Goal: Task Accomplishment & Management: Use online tool/utility

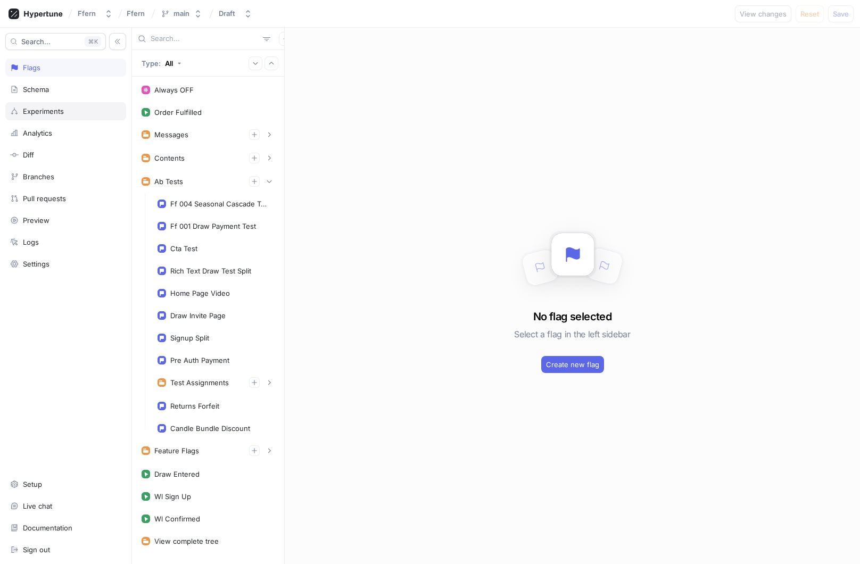
click at [82, 111] on div "Experiments" at bounding box center [65, 111] width 111 height 9
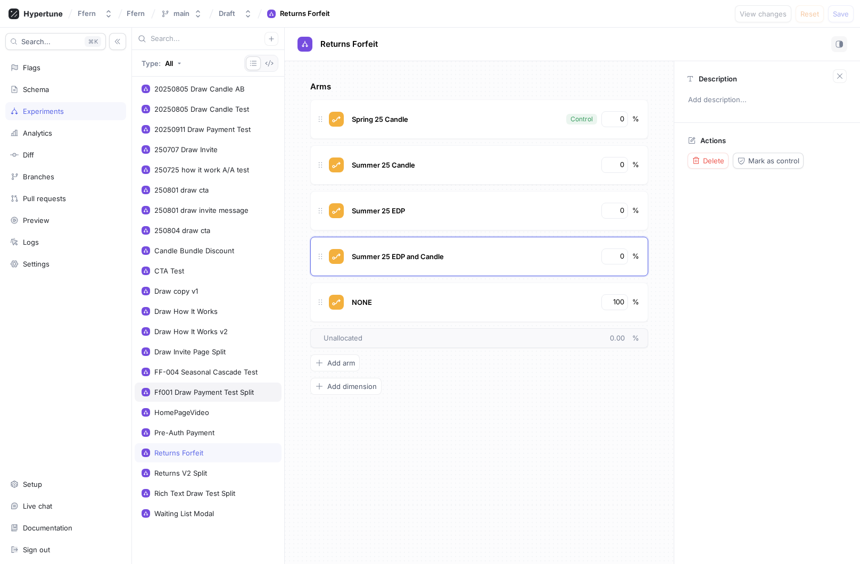
click at [243, 398] on div "Ff001 Draw Payment Test Split" at bounding box center [208, 392] width 147 height 19
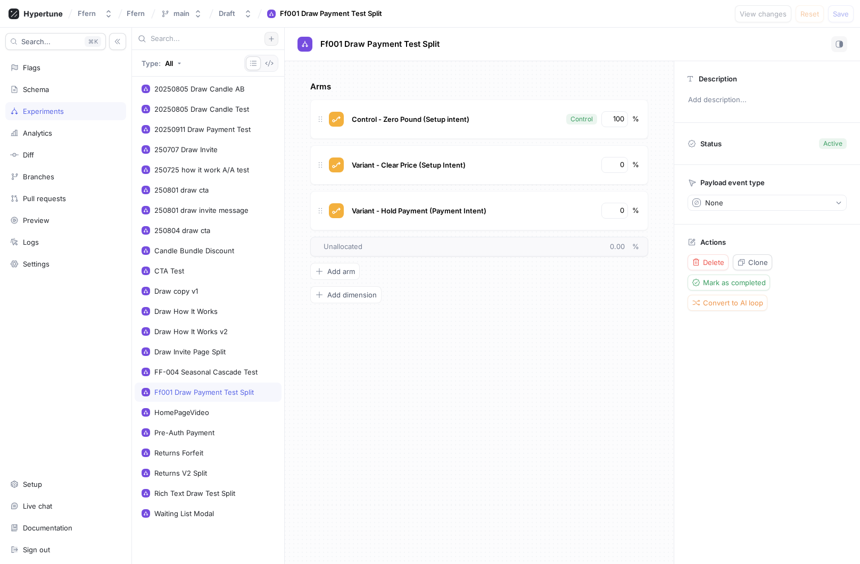
click at [272, 37] on icon "button" at bounding box center [271, 39] width 6 height 6
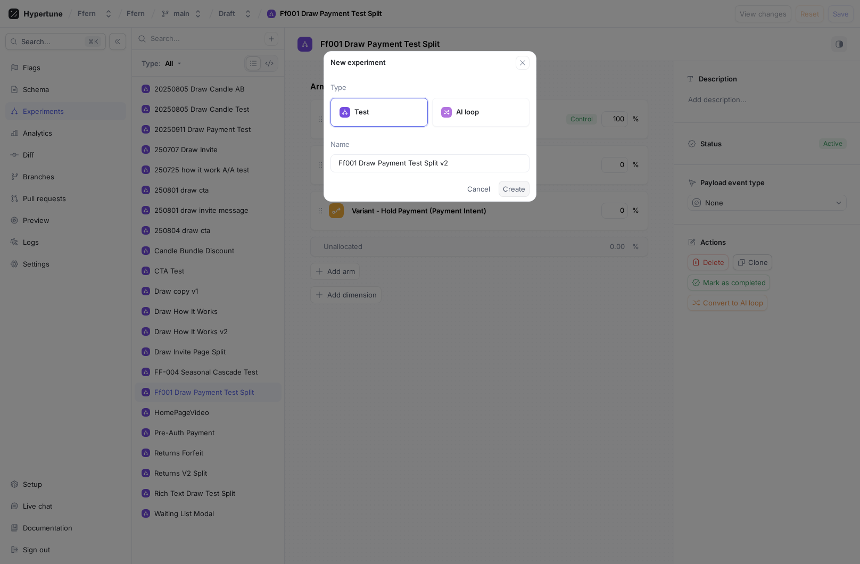
type input "Ff001 Draw Payment Test Split v2"
click at [518, 191] on span "Create" at bounding box center [514, 189] width 22 height 6
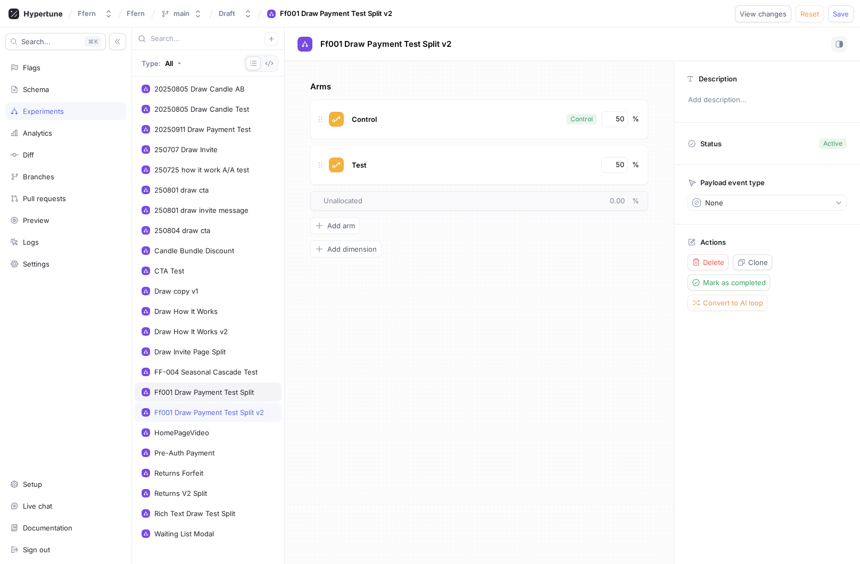
click at [240, 399] on div "Ff001 Draw Payment Test Split" at bounding box center [208, 392] width 147 height 19
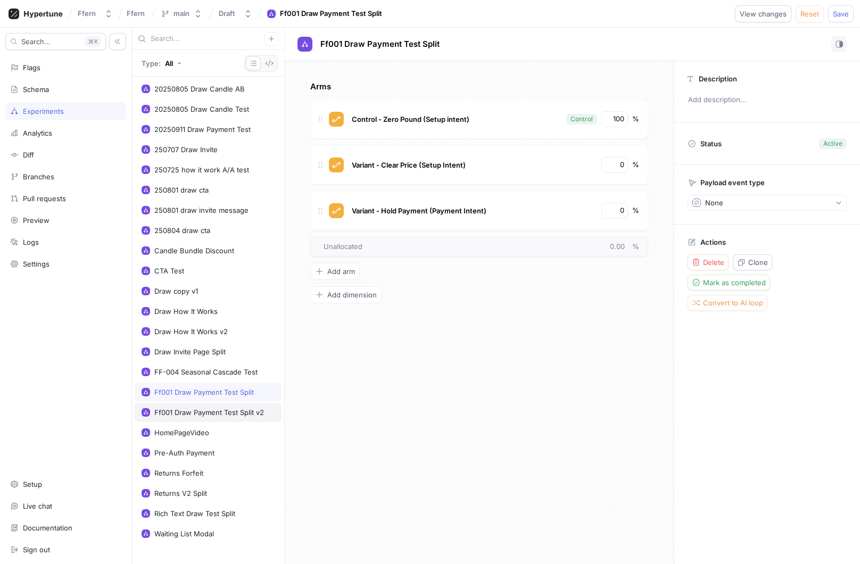
click at [236, 412] on div "Ff001 Draw Payment Test Split v2" at bounding box center [209, 412] width 110 height 9
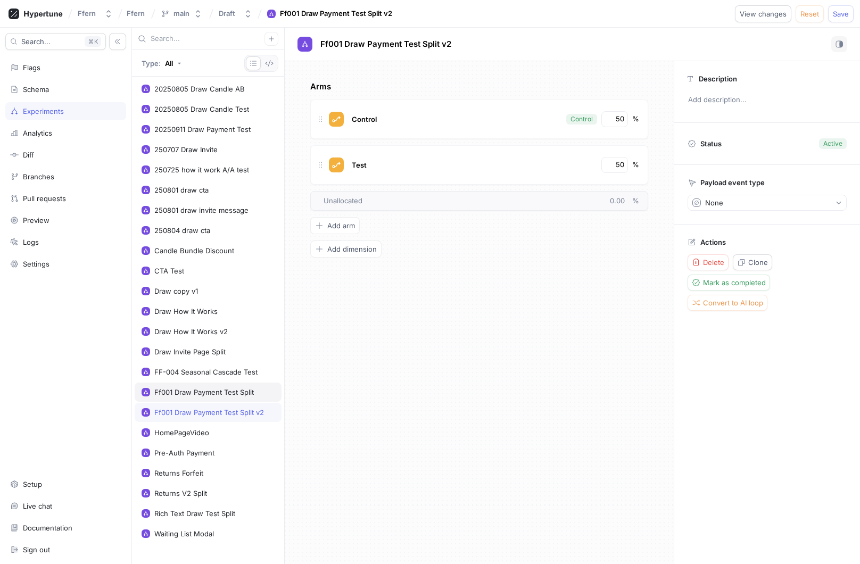
click at [232, 393] on div "Ff001 Draw Payment Test Split" at bounding box center [204, 392] width 100 height 9
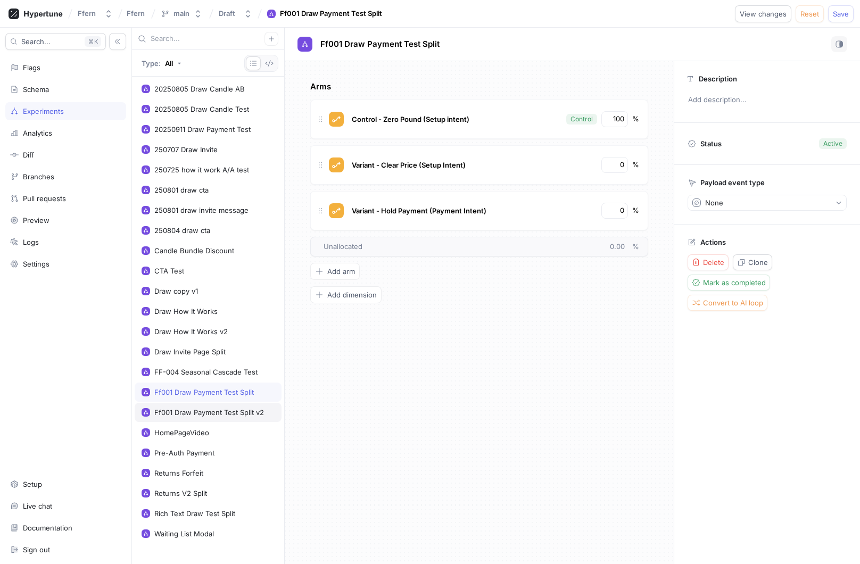
click at [248, 414] on div "Ff001 Draw Payment Test Split v2" at bounding box center [209, 412] width 110 height 9
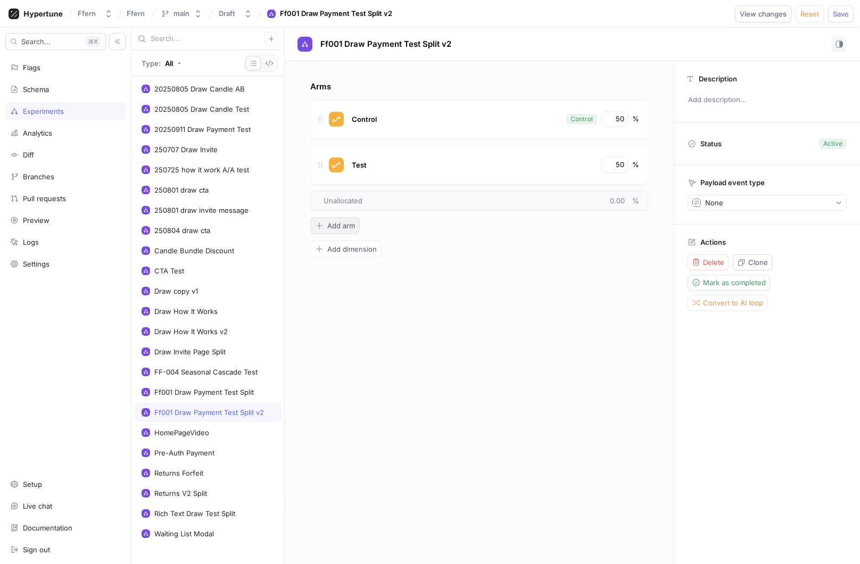
click at [350, 226] on span "Add arm" at bounding box center [341, 226] width 28 height 6
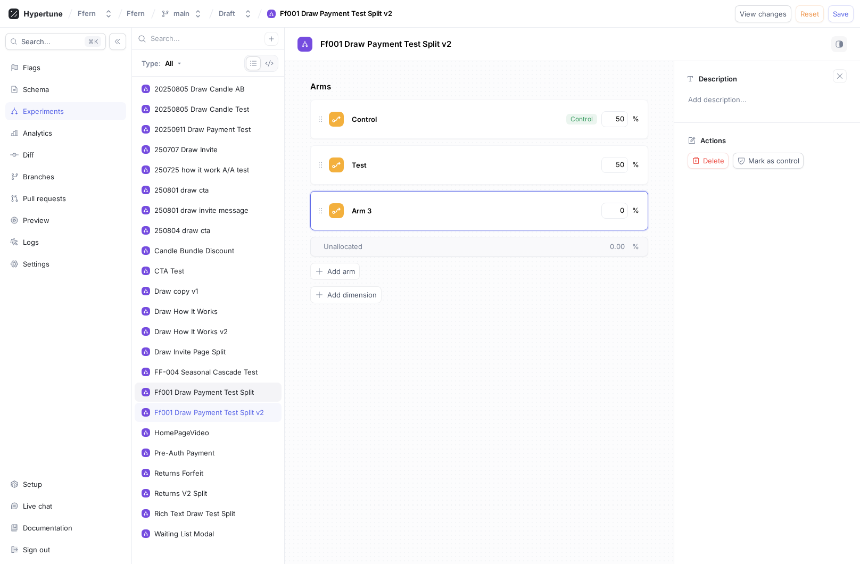
click at [226, 389] on div "Ff001 Draw Payment Test Split" at bounding box center [204, 392] width 100 height 9
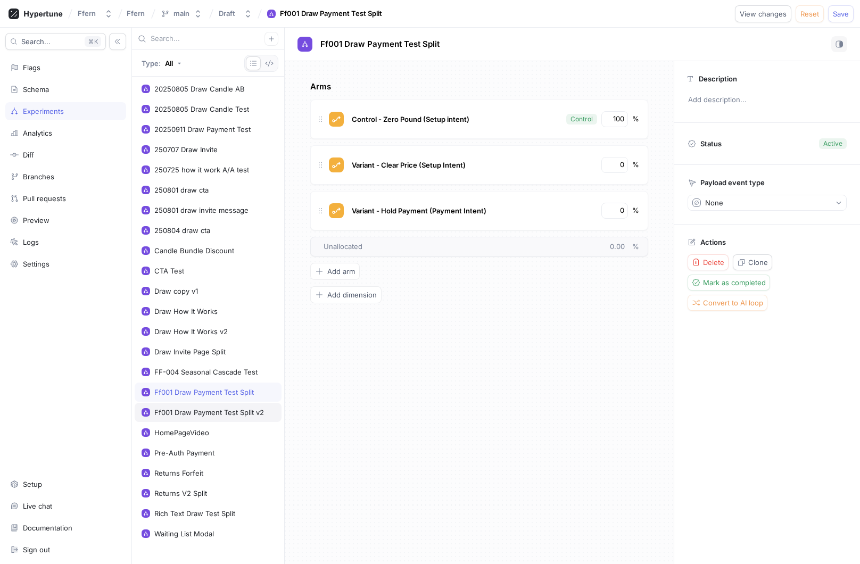
click at [224, 416] on div "Ff001 Draw Payment Test Split v2" at bounding box center [209, 412] width 110 height 9
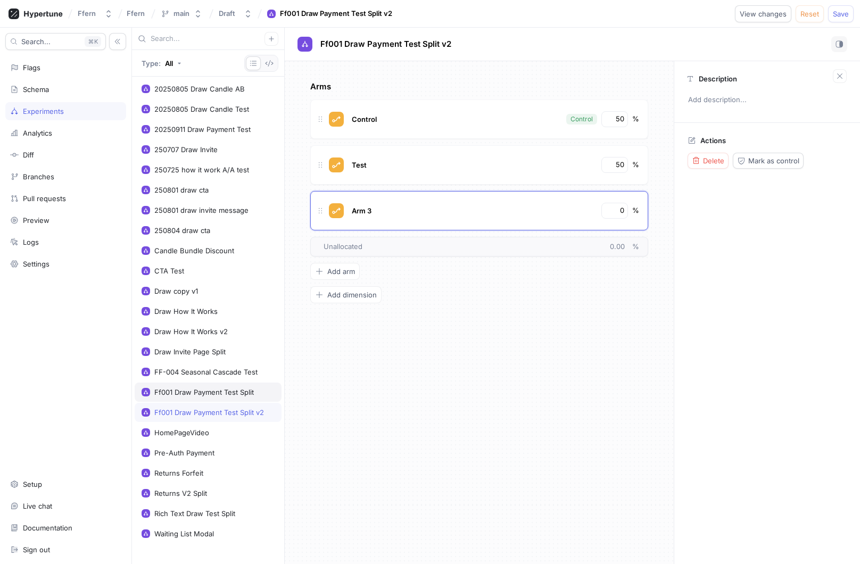
click at [224, 393] on div "Ff001 Draw Payment Test Split" at bounding box center [204, 392] width 100 height 9
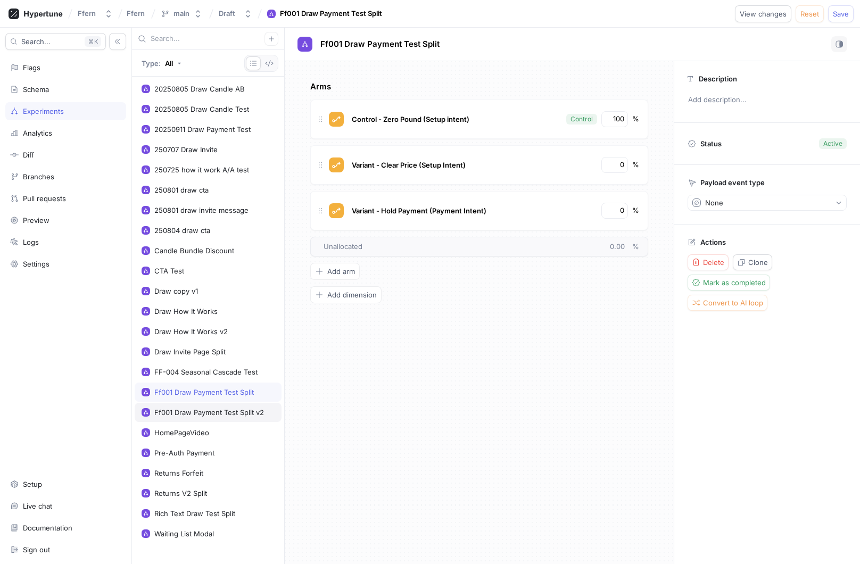
click at [224, 414] on div "Ff001 Draw Payment Test Split v2" at bounding box center [209, 412] width 110 height 9
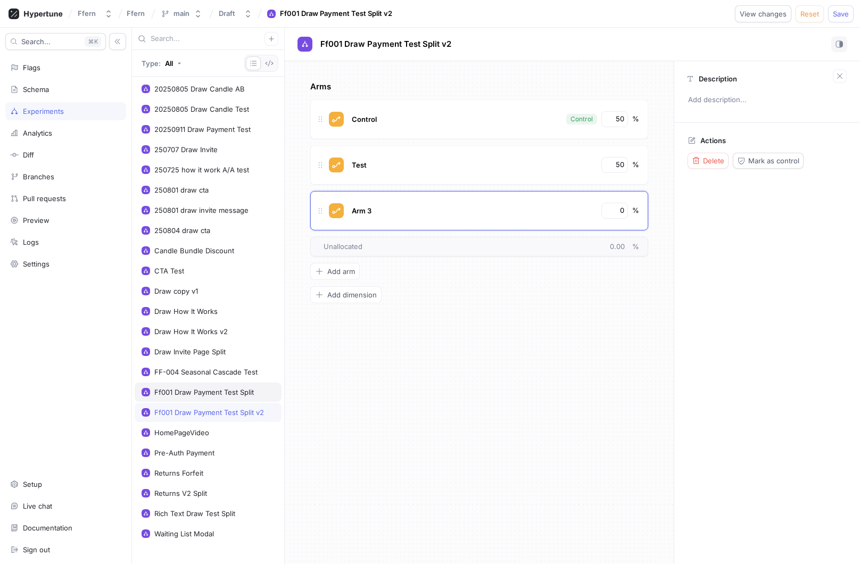
click at [220, 393] on div "Ff001 Draw Payment Test Split" at bounding box center [204, 392] width 100 height 9
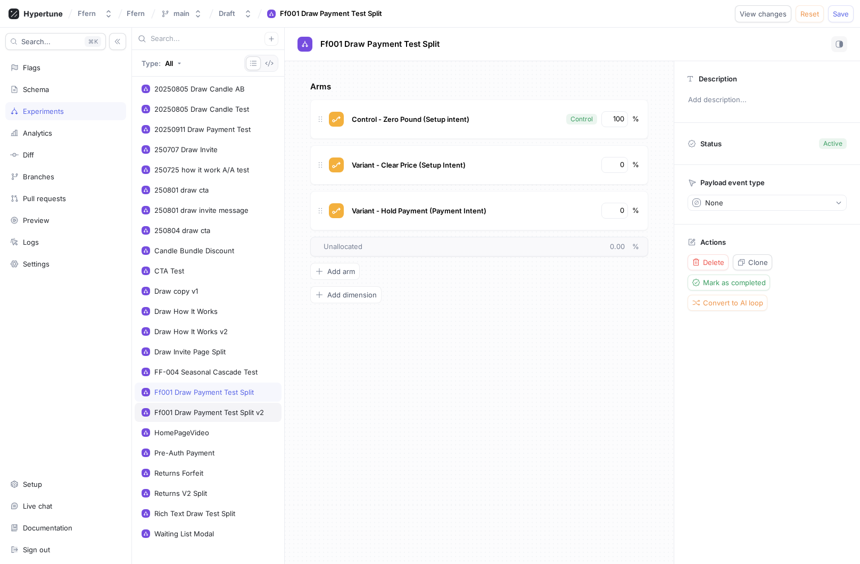
click at [218, 411] on div "Ff001 Draw Payment Test Split v2" at bounding box center [209, 412] width 110 height 9
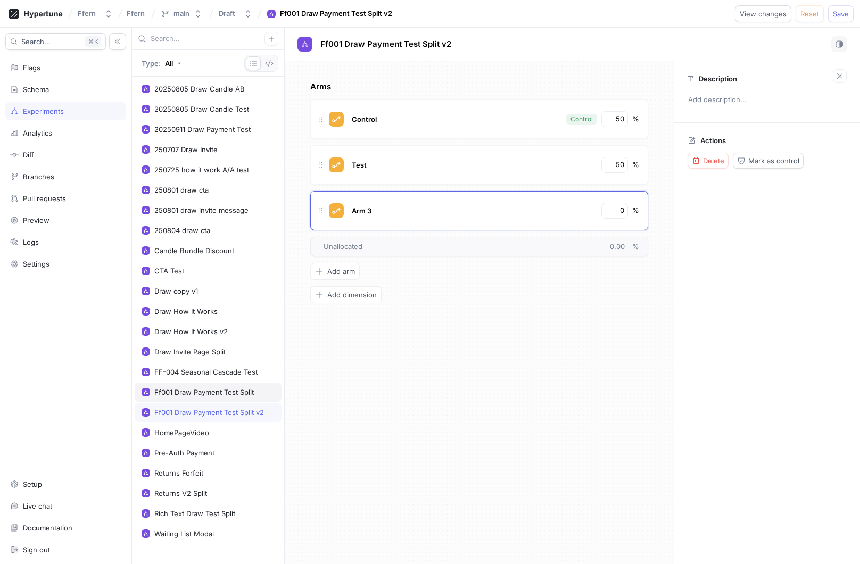
click at [262, 392] on div "Ff001 Draw Payment Test Split" at bounding box center [208, 392] width 133 height 9
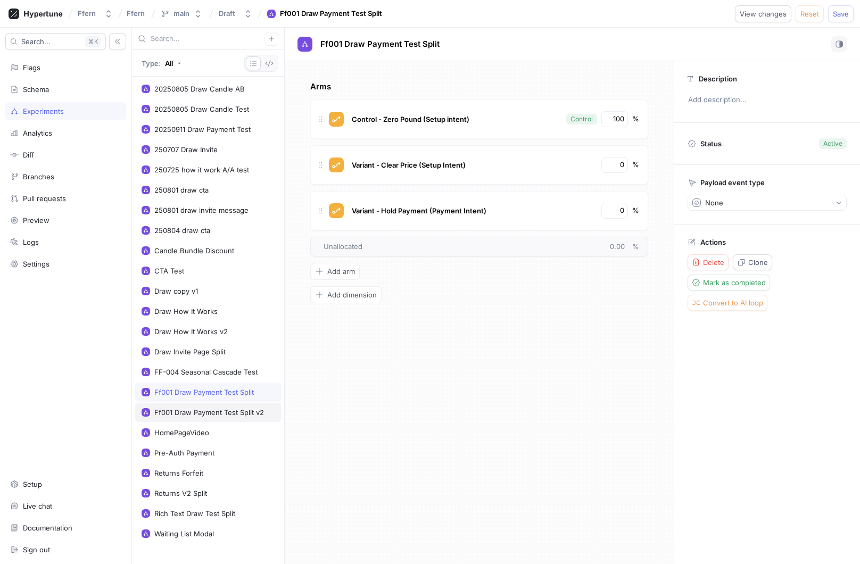
click at [246, 410] on div "Ff001 Draw Payment Test Split v2" at bounding box center [209, 412] width 110 height 9
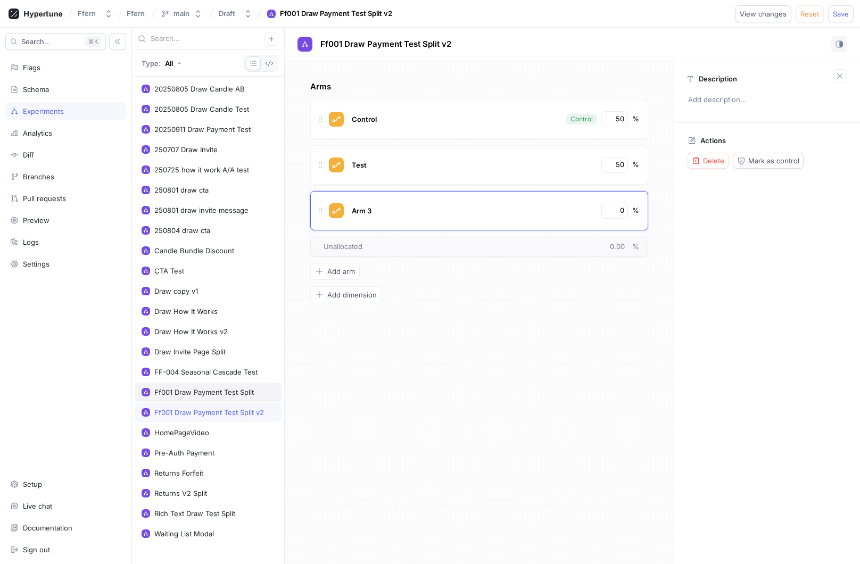
click at [242, 396] on div "Ff001 Draw Payment Test Split" at bounding box center [204, 392] width 100 height 9
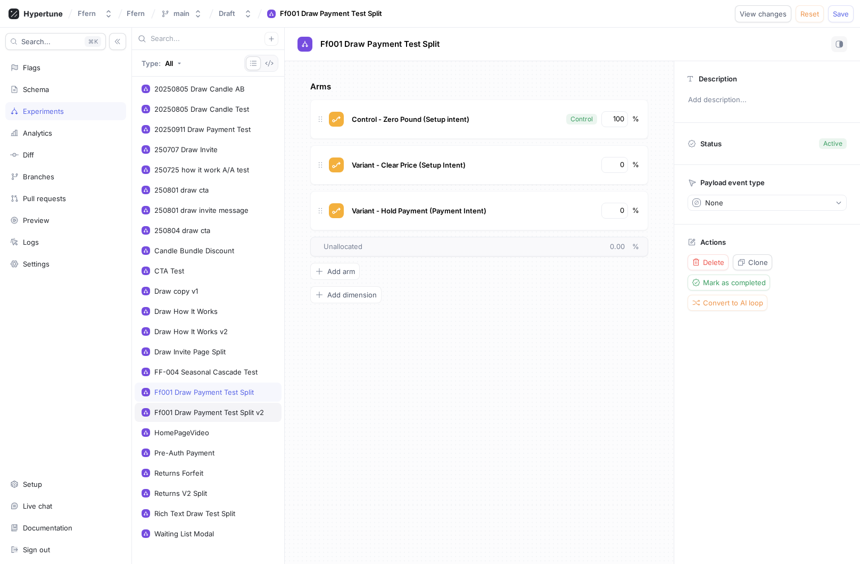
click at [213, 408] on div "Ff001 Draw Payment Test Split v2" at bounding box center [209, 412] width 110 height 9
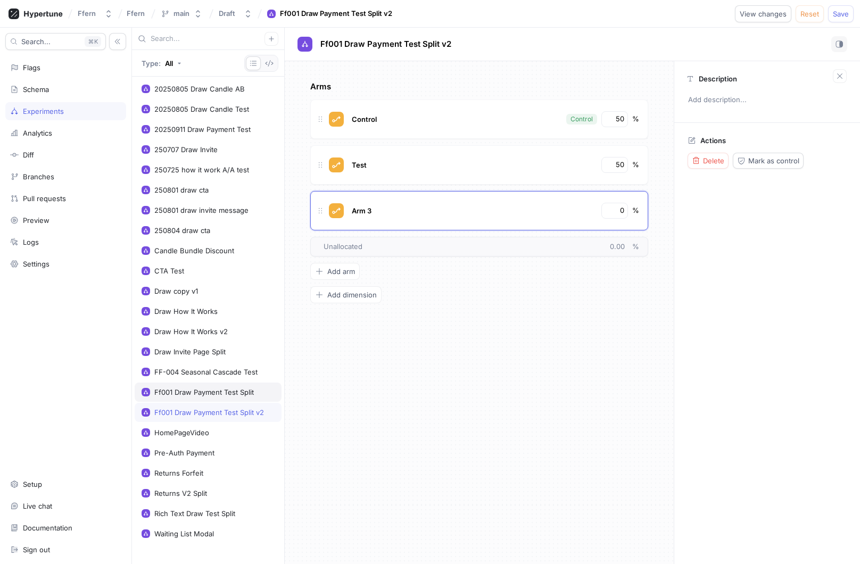
click at [210, 393] on div "Ff001 Draw Payment Test Split" at bounding box center [204, 392] width 100 height 9
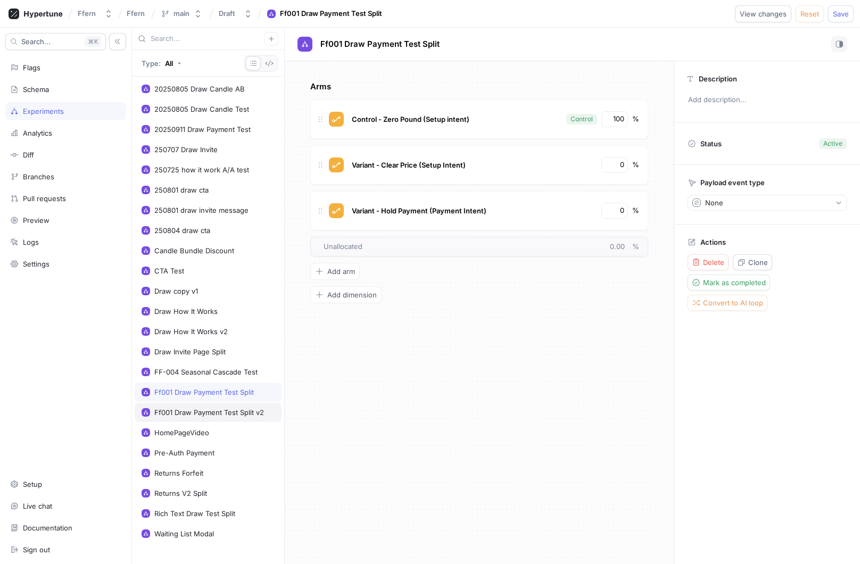
click at [207, 410] on div "Ff001 Draw Payment Test Split v2" at bounding box center [209, 412] width 110 height 9
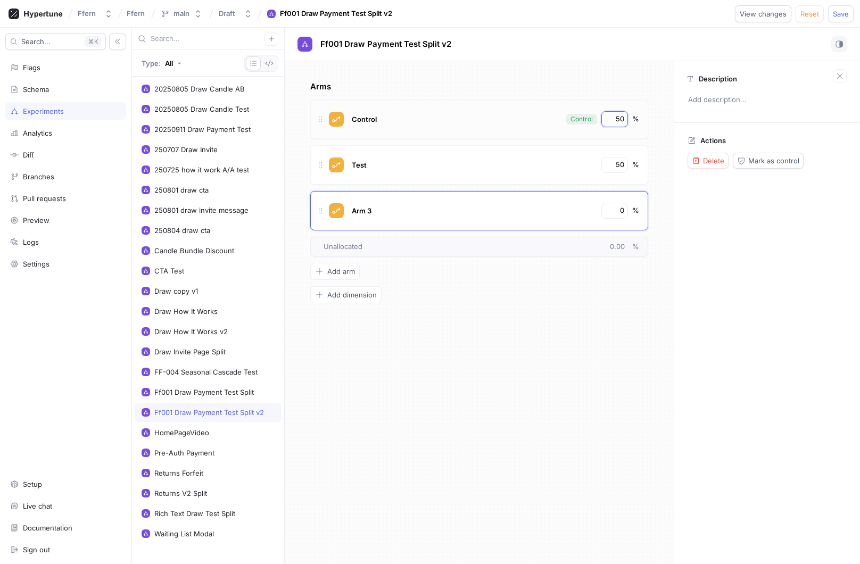
click at [619, 124] on input "50" at bounding box center [615, 119] width 18 height 11
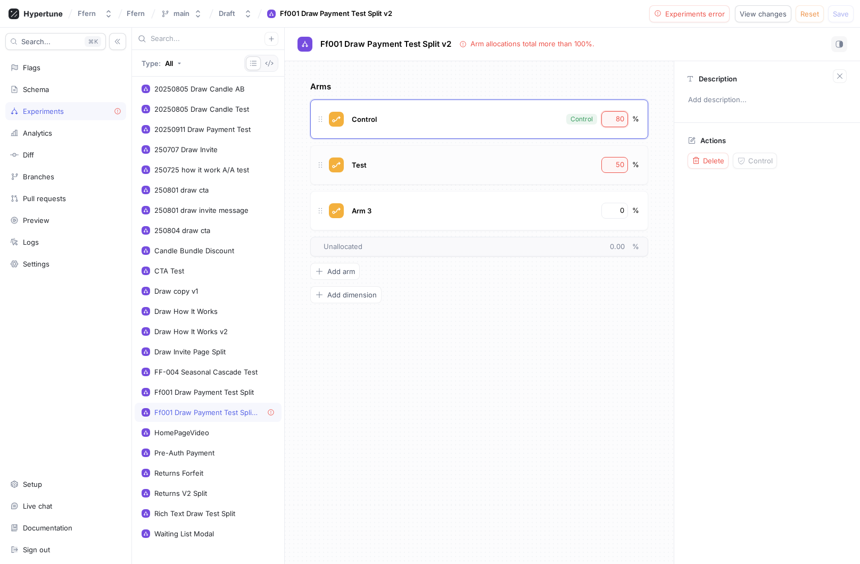
type input "80"
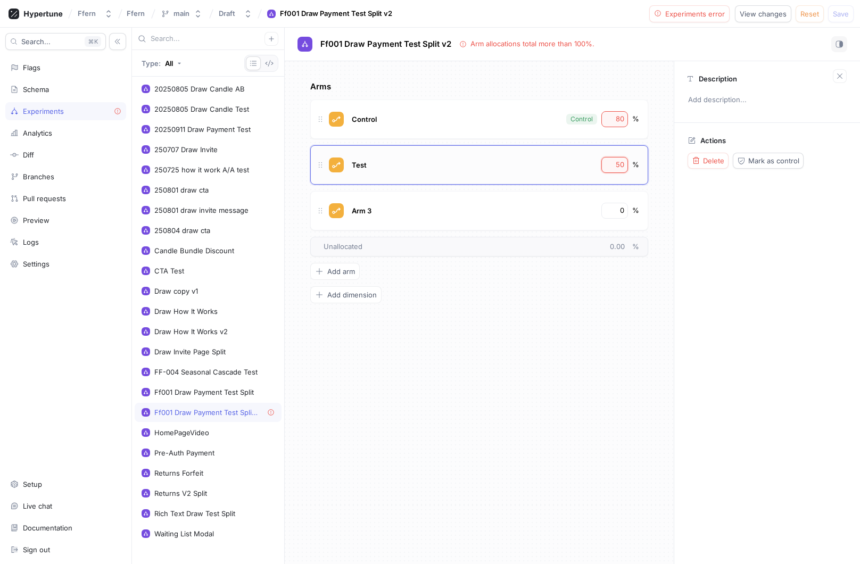
click at [620, 161] on input "50" at bounding box center [615, 165] width 18 height 11
type input "10"
click at [617, 211] on input "0" at bounding box center [615, 211] width 18 height 11
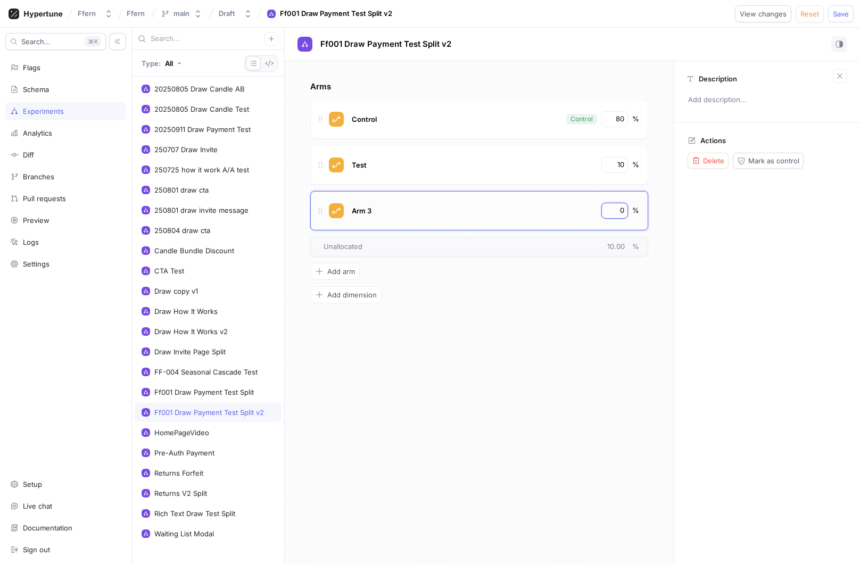
click at [617, 211] on input "0" at bounding box center [615, 211] width 18 height 11
type input "10"
click at [597, 324] on div "Arms Control Control 80 % Test 10 % Arm 3 10 % To pick up a draggable item, pre…" at bounding box center [479, 312] width 389 height 503
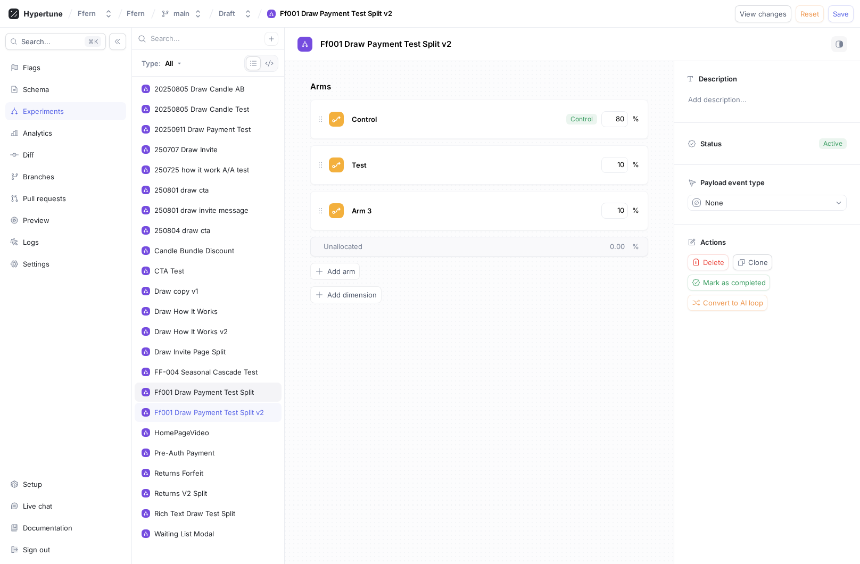
click at [213, 396] on div "Ff001 Draw Payment Test Split" at bounding box center [204, 392] width 100 height 9
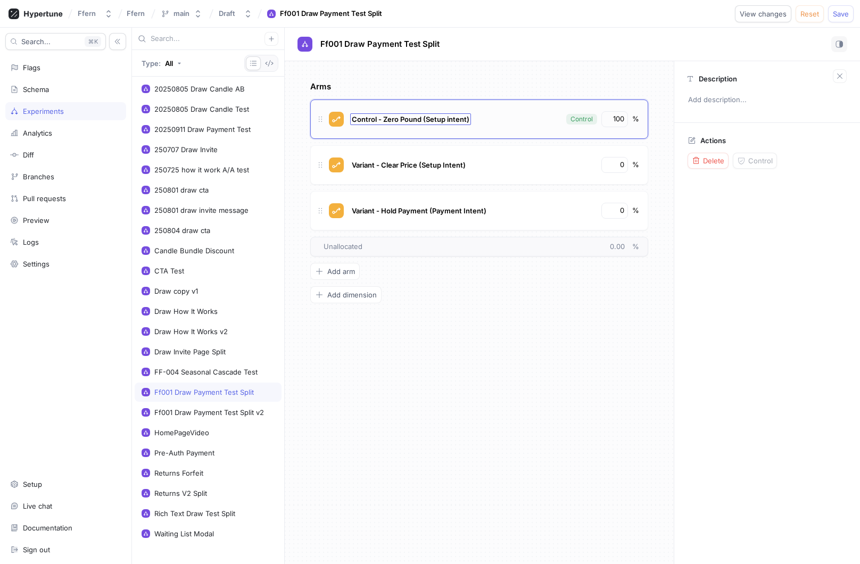
click at [424, 116] on span "Control - Zero Pound (Setup intent)" at bounding box center [411, 119] width 118 height 9
click at [424, 116] on input "Control - Zero Pound (Setup intent)" at bounding box center [411, 119] width 118 height 9
click at [229, 412] on div "Ff001 Draw Payment Test Split v2" at bounding box center [209, 412] width 110 height 9
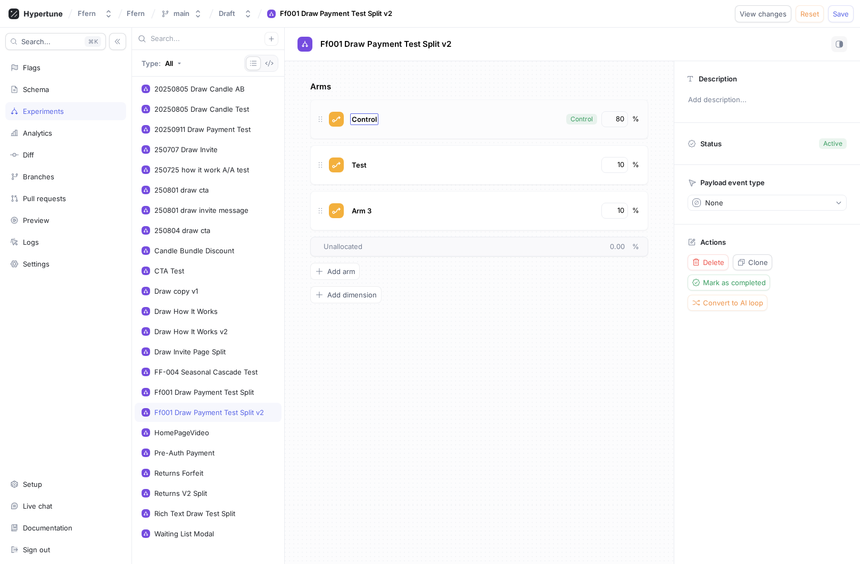
click at [366, 119] on span "Control" at bounding box center [364, 119] width 25 height 9
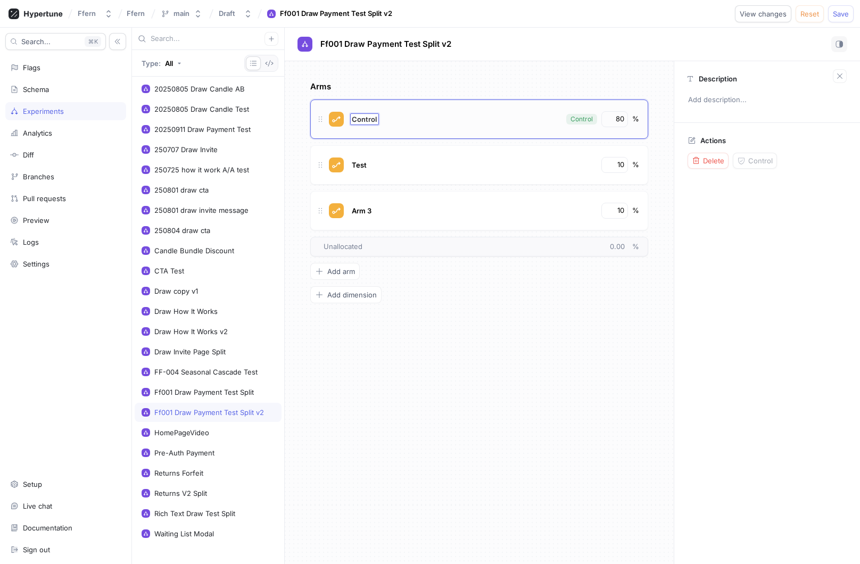
type input "Control - Zero Pound (Setup intent)"
click at [201, 395] on div "Ff001 Draw Payment Test Split" at bounding box center [204, 392] width 100 height 9
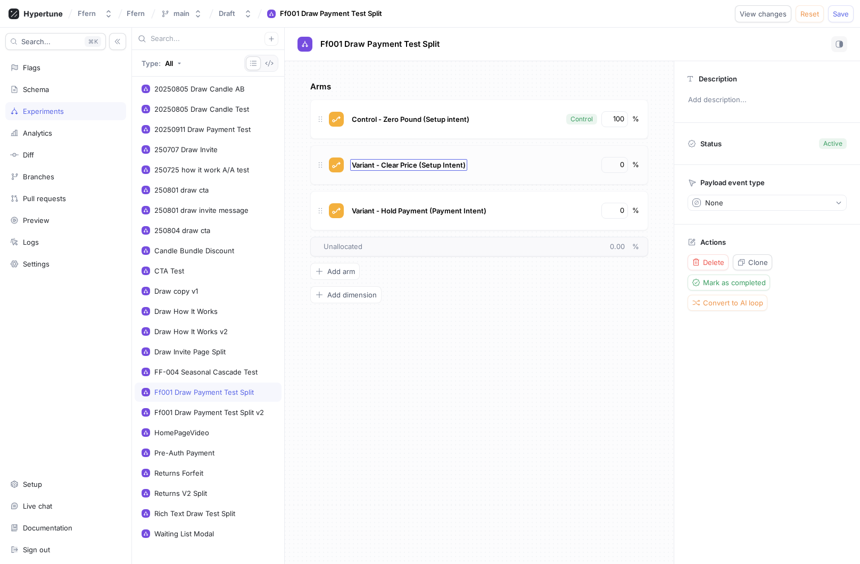
click at [411, 161] on span "Variant - Clear Price (Setup Intent)" at bounding box center [409, 165] width 114 height 9
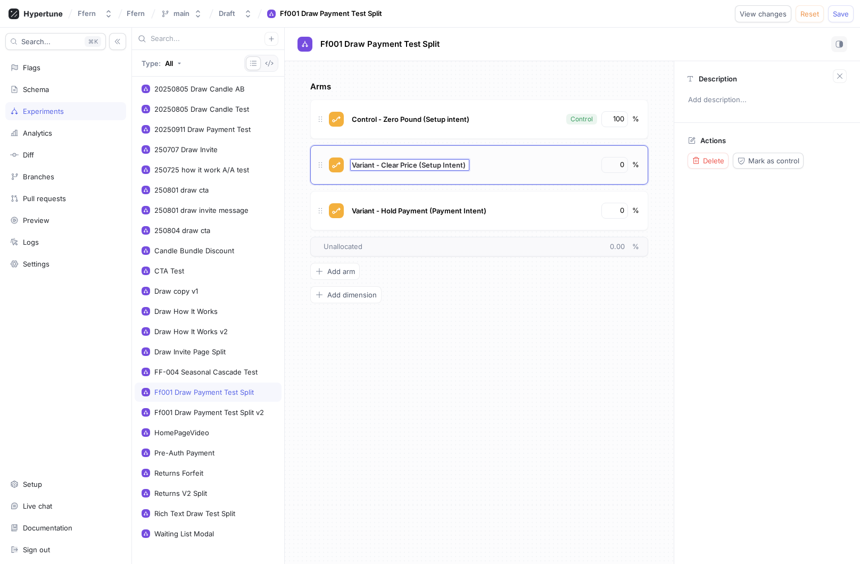
click at [411, 161] on input "Variant - Clear Price (Setup Intent)" at bounding box center [410, 165] width 116 height 9
click at [233, 411] on div "Ff001 Draw Payment Test Split v2" at bounding box center [209, 412] width 110 height 9
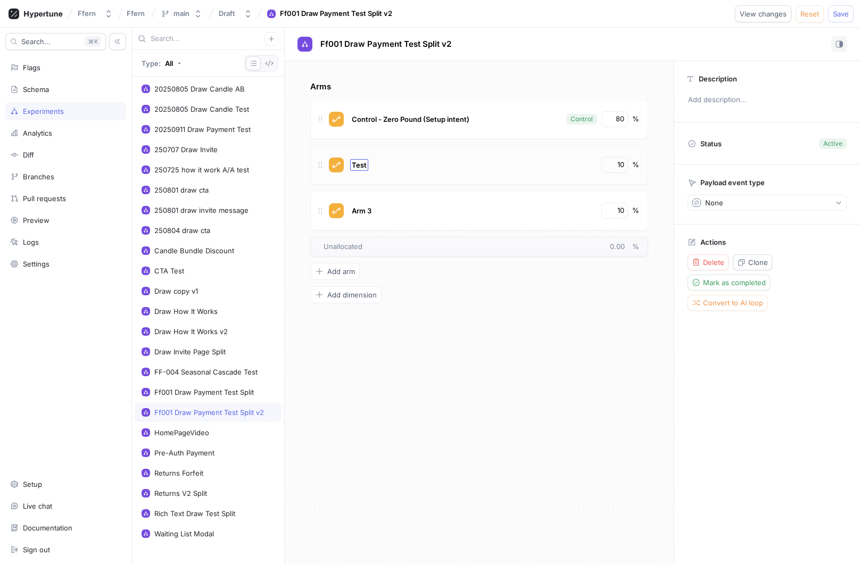
click at [359, 163] on span "Test" at bounding box center [359, 165] width 15 height 9
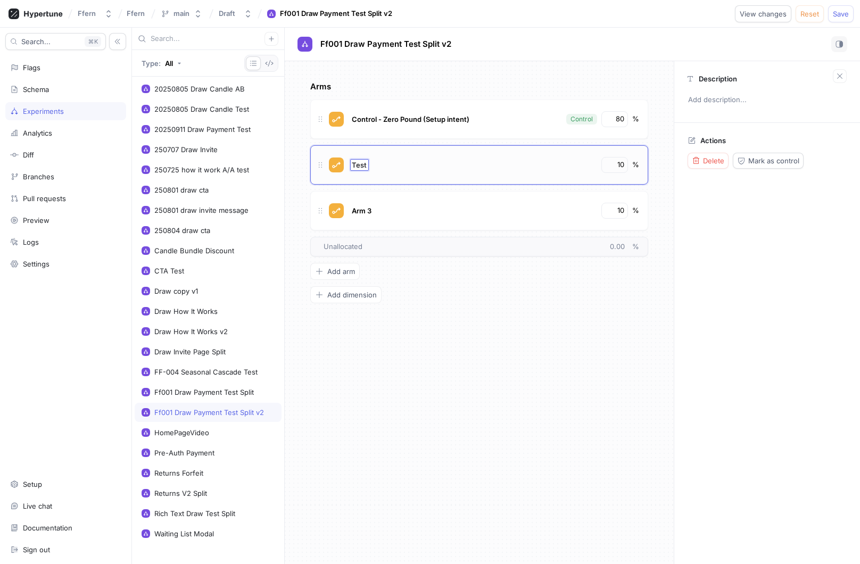
click at [359, 163] on input "Test" at bounding box center [359, 165] width 15 height 9
type input "Variant - Clear Price (Setup Intent)"
click at [219, 394] on div "Ff001 Draw Payment Test Split" at bounding box center [204, 392] width 100 height 9
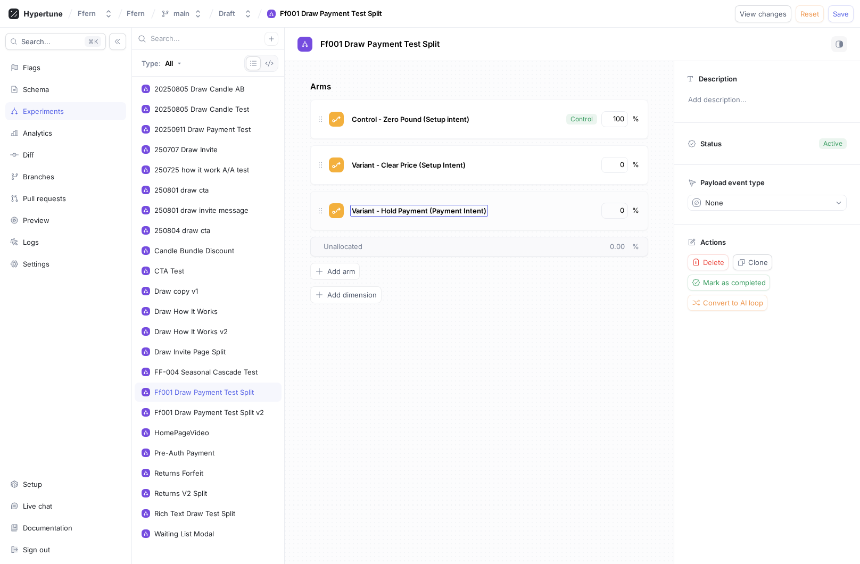
click at [408, 210] on span "Variant - Hold Payment (Payment Intent)" at bounding box center [419, 211] width 135 height 9
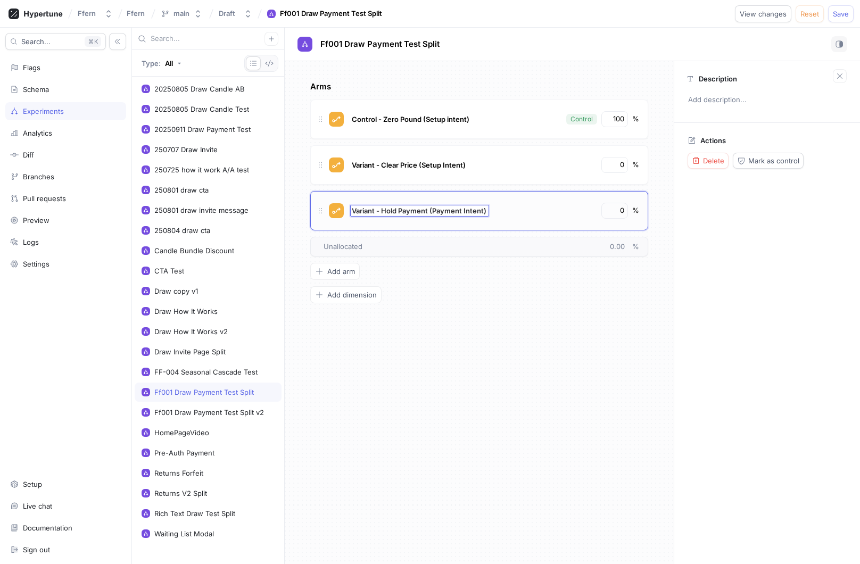
click at [408, 210] on input "Variant - Hold Payment (Payment Intent)" at bounding box center [420, 211] width 136 height 9
click at [239, 415] on div "Ff001 Draw Payment Test Split v2" at bounding box center [209, 412] width 110 height 9
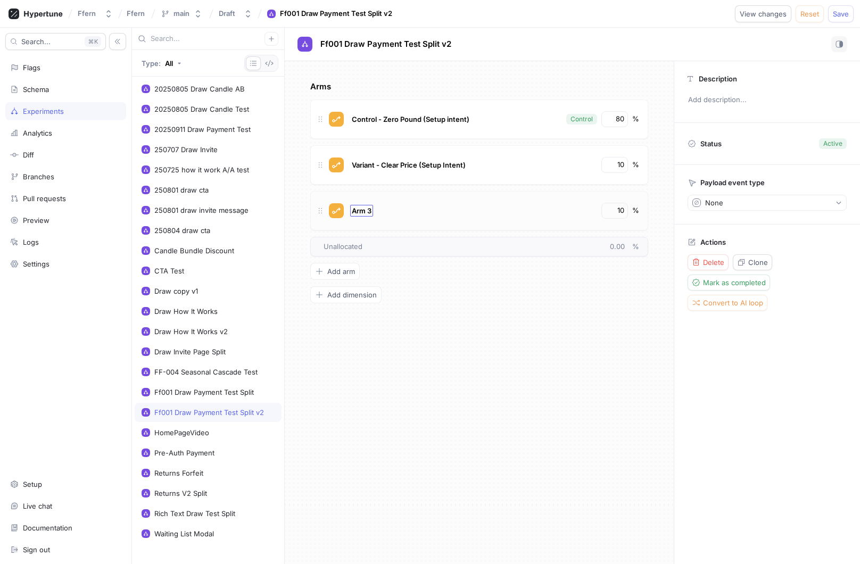
click at [360, 210] on span "Arm 3" at bounding box center [362, 211] width 20 height 9
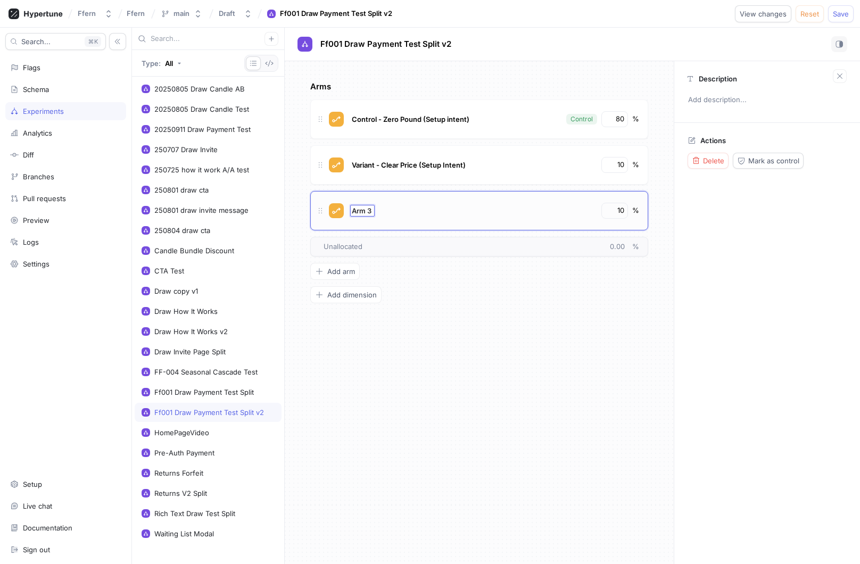
click at [360, 210] on input "Arm 3" at bounding box center [362, 211] width 21 height 9
type input "Variant - Hold Payment (Payment Intent)"
click at [440, 354] on div "Arms Control - Zero Pound (Setup intent) Control 80 % Variant - Clear Price (Se…" at bounding box center [479, 312] width 389 height 503
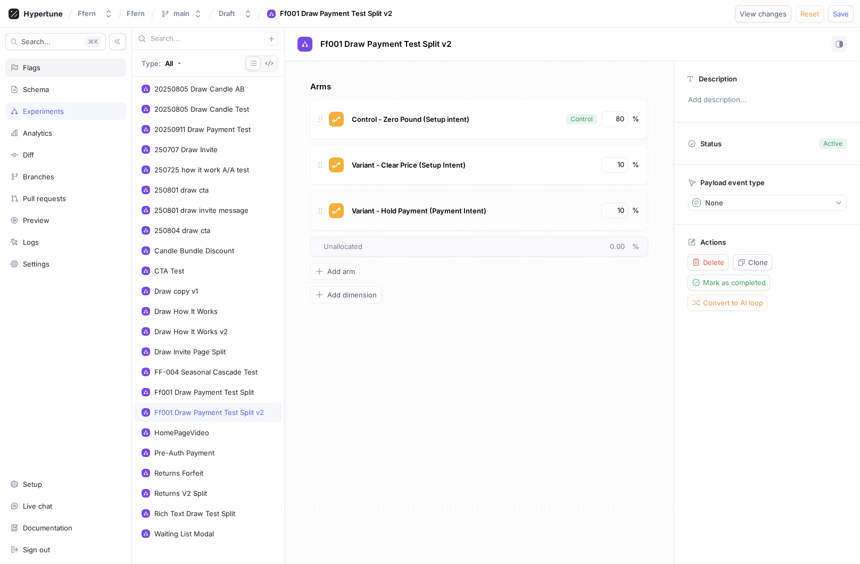
click at [78, 73] on div "Flags" at bounding box center [65, 68] width 121 height 18
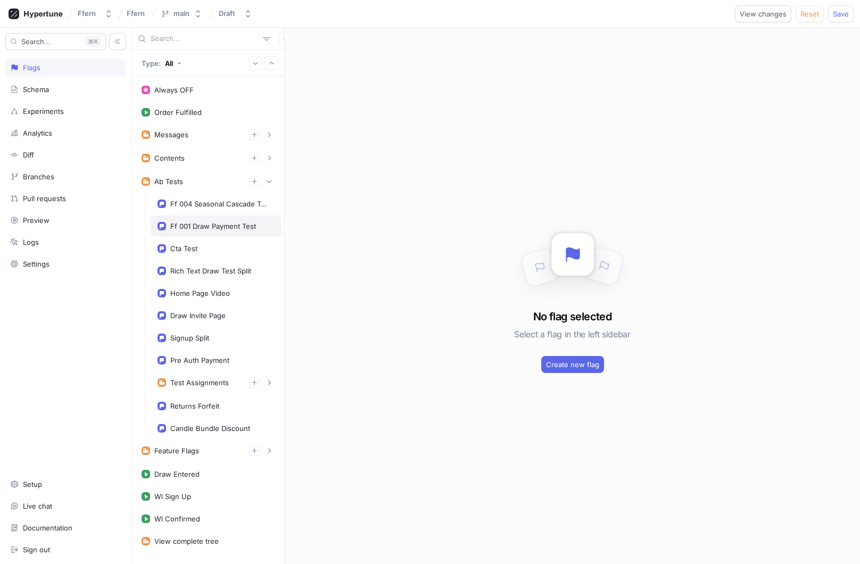
click at [220, 228] on div "Ff 001 Draw Payment Test" at bounding box center [213, 226] width 86 height 9
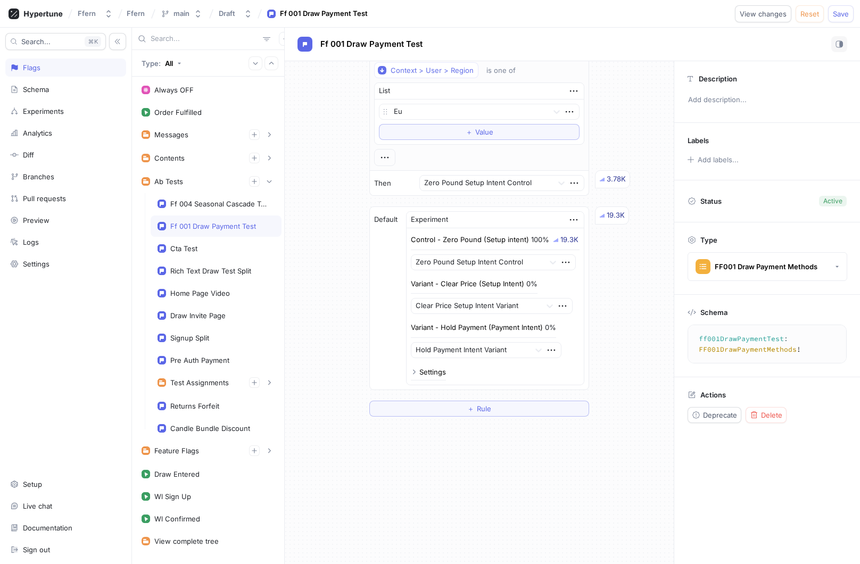
scroll to position [557, 0]
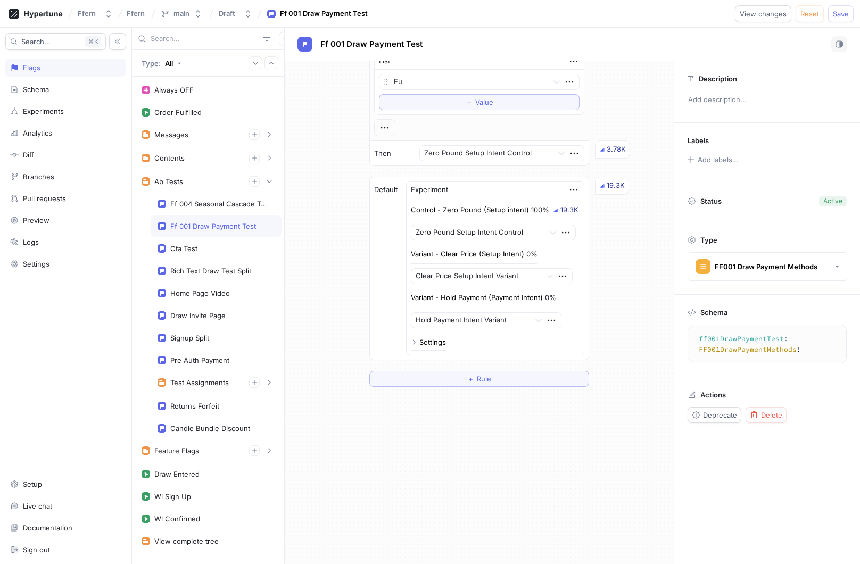
click at [434, 341] on div "Settings" at bounding box center [433, 342] width 27 height 7
click at [571, 190] on icon "button" at bounding box center [574, 190] width 12 height 12
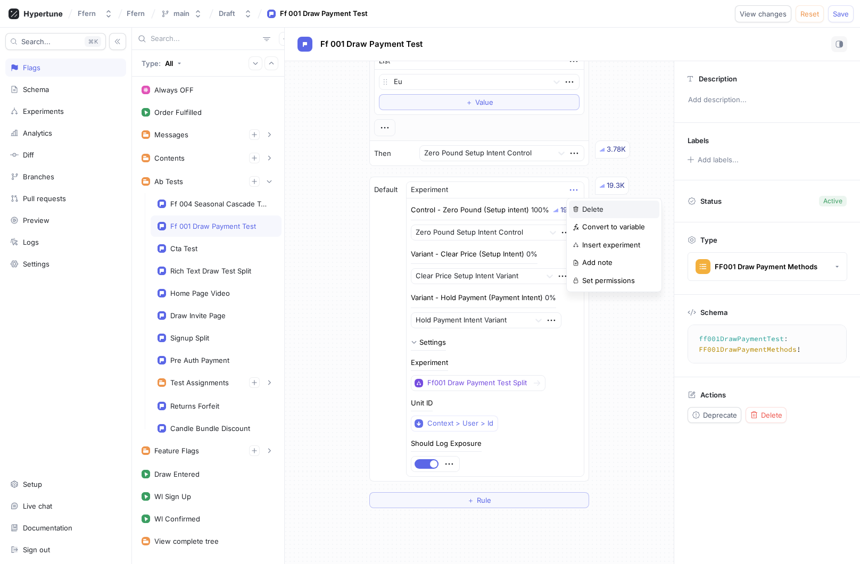
click at [588, 207] on p "Delete" at bounding box center [592, 209] width 21 height 11
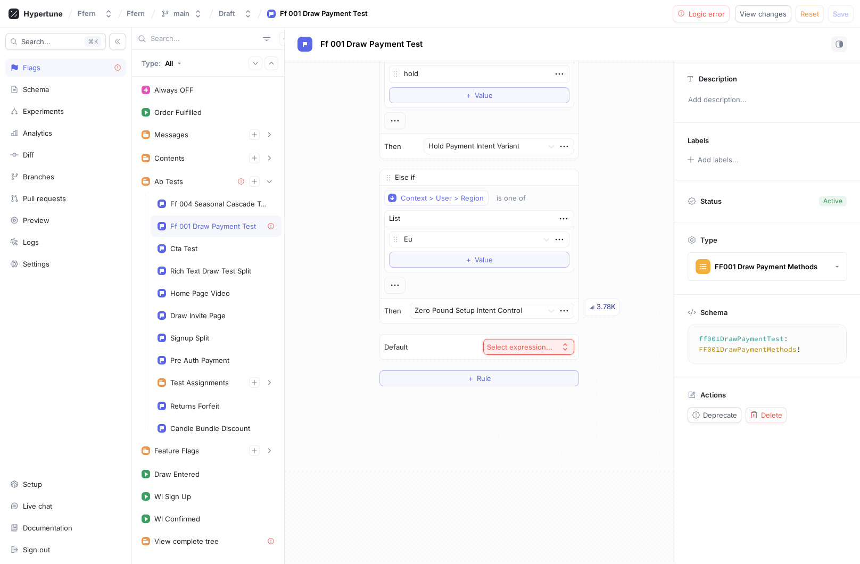
scroll to position [400, 0]
click at [553, 349] on div "Select expression..." at bounding box center [522, 347] width 70 height 9
click at [546, 454] on div "Experiment" at bounding box center [551, 460] width 127 height 18
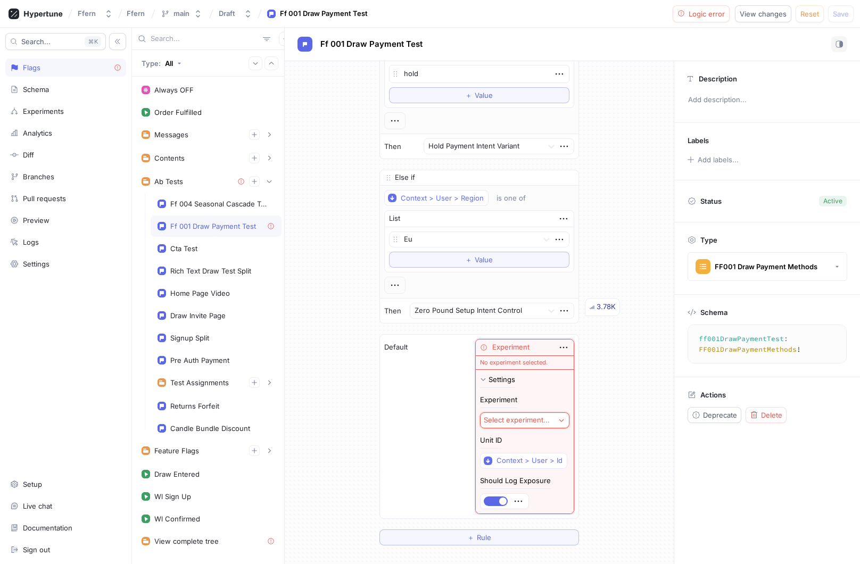
click at [556, 419] on button "Select experiment..." at bounding box center [524, 421] width 89 height 16
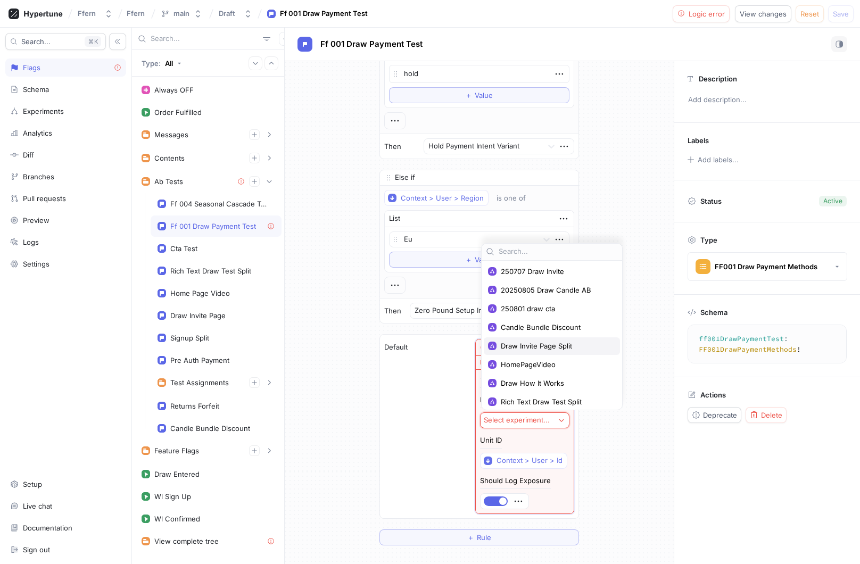
scroll to position [301, 0]
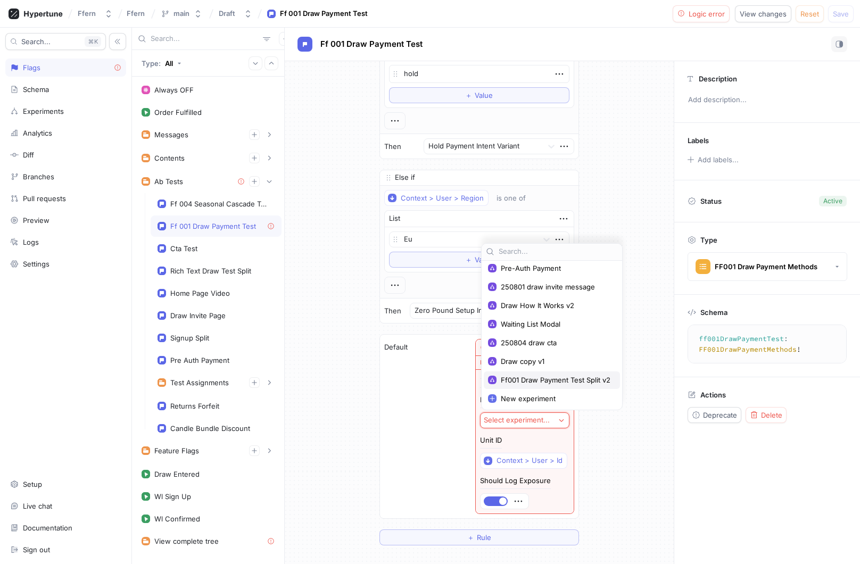
click at [561, 373] on div "Ff001 Draw Payment Test Split v2" at bounding box center [552, 381] width 136 height 18
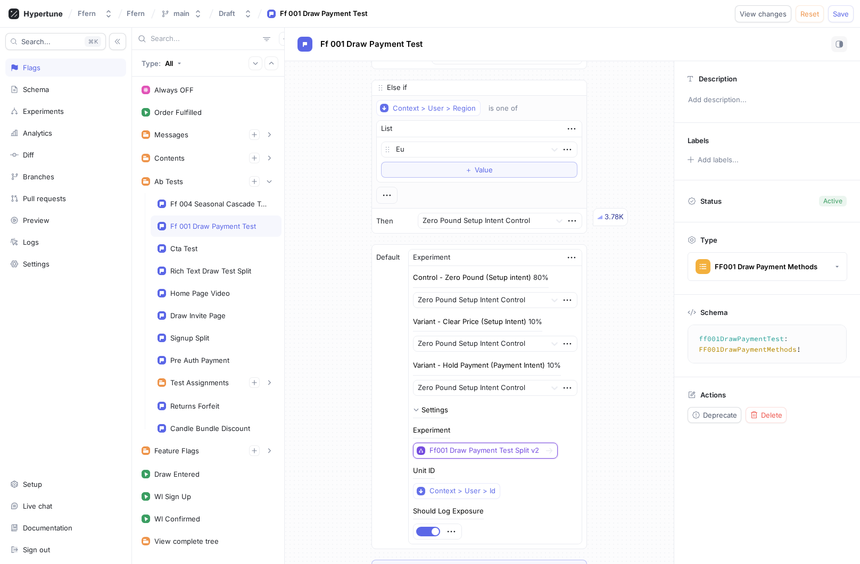
scroll to position [491, 0]
click at [840, 18] on button "Save" at bounding box center [841, 13] width 26 height 17
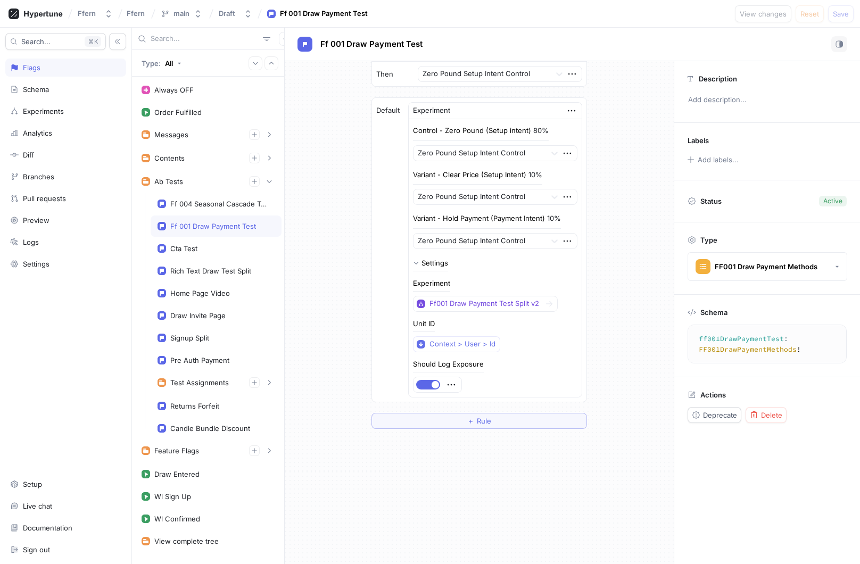
scroll to position [617, 0]
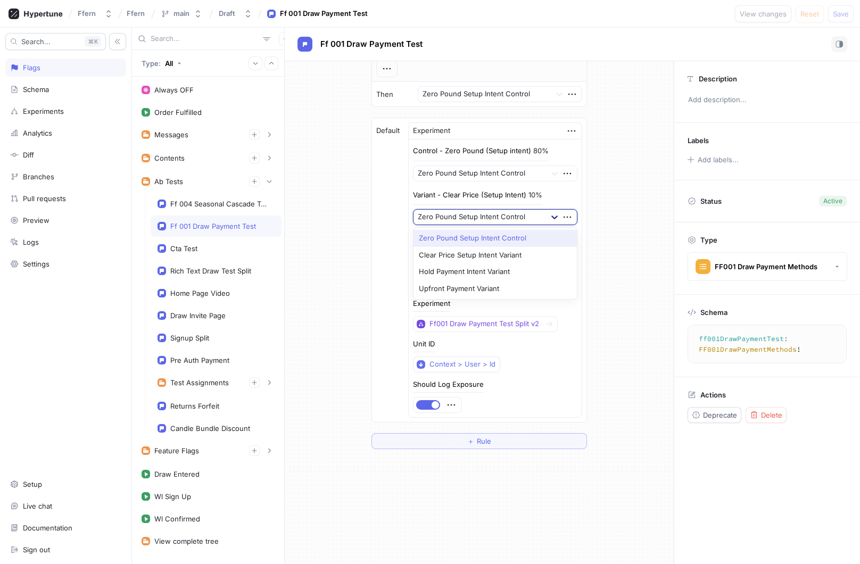
click at [549, 216] on div at bounding box center [554, 217] width 19 height 19
click at [525, 250] on div "Clear Price Setup Intent Variant" at bounding box center [496, 255] width 164 height 17
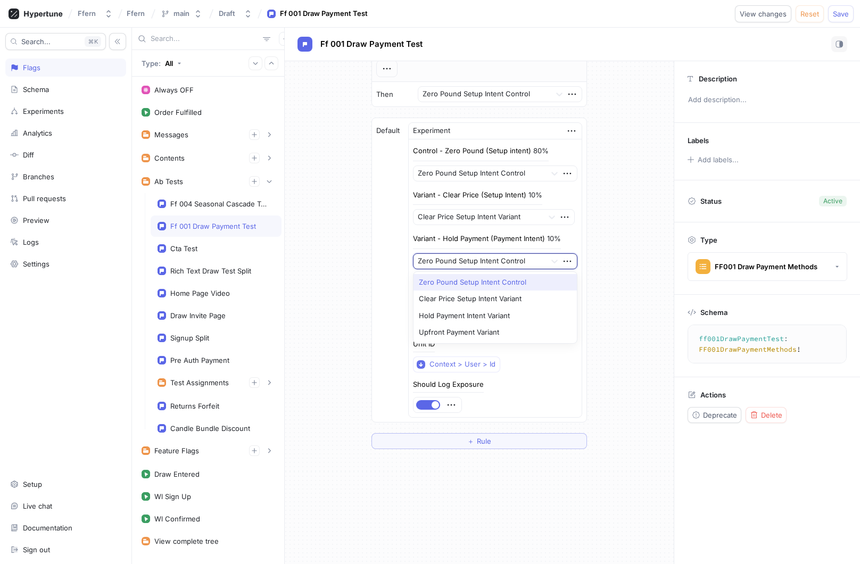
click at [527, 259] on div at bounding box center [480, 261] width 125 height 13
click at [517, 308] on div "Hold Payment Intent Variant" at bounding box center [496, 316] width 164 height 17
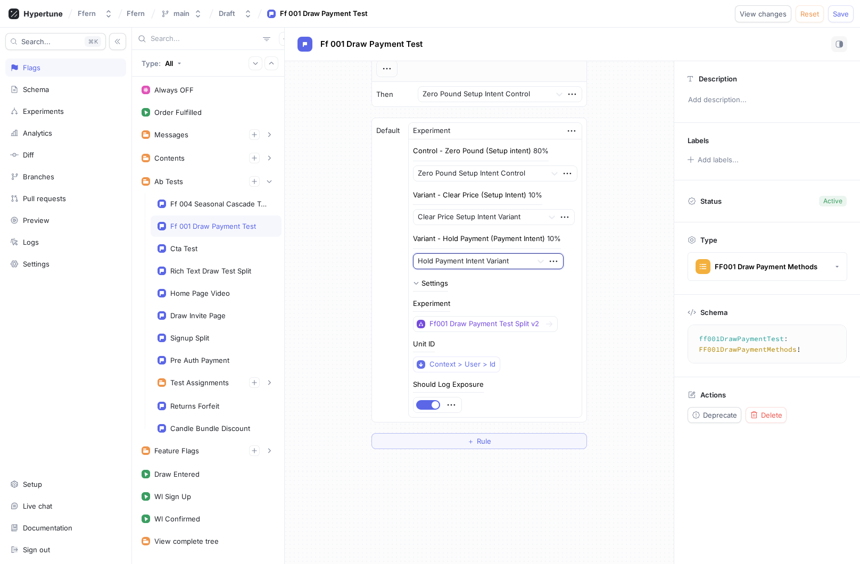
click at [837, 17] on span "Save" at bounding box center [841, 14] width 16 height 6
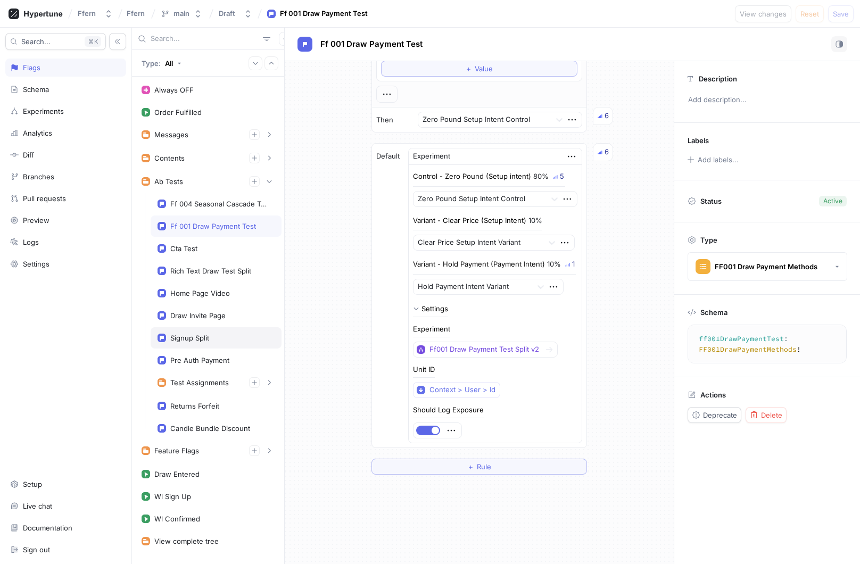
scroll to position [22, 0]
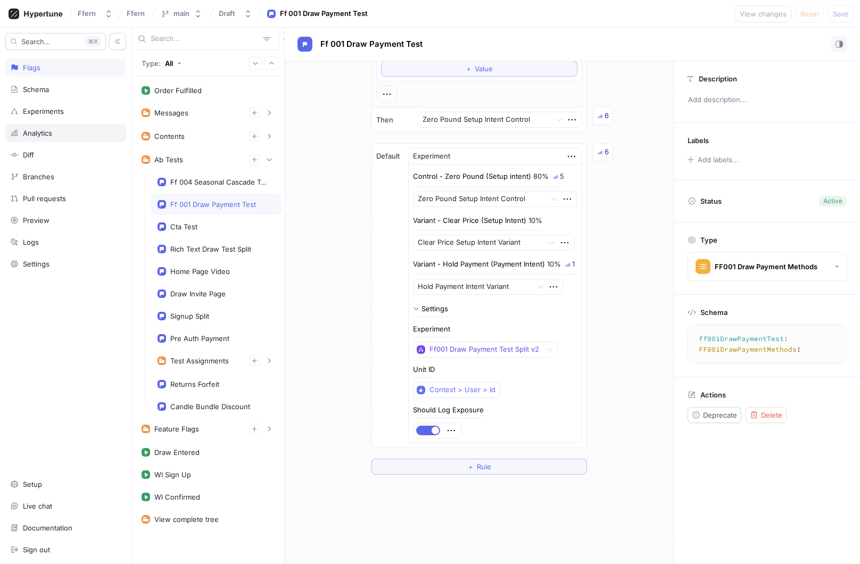
click at [103, 136] on div "Analytics" at bounding box center [65, 133] width 111 height 9
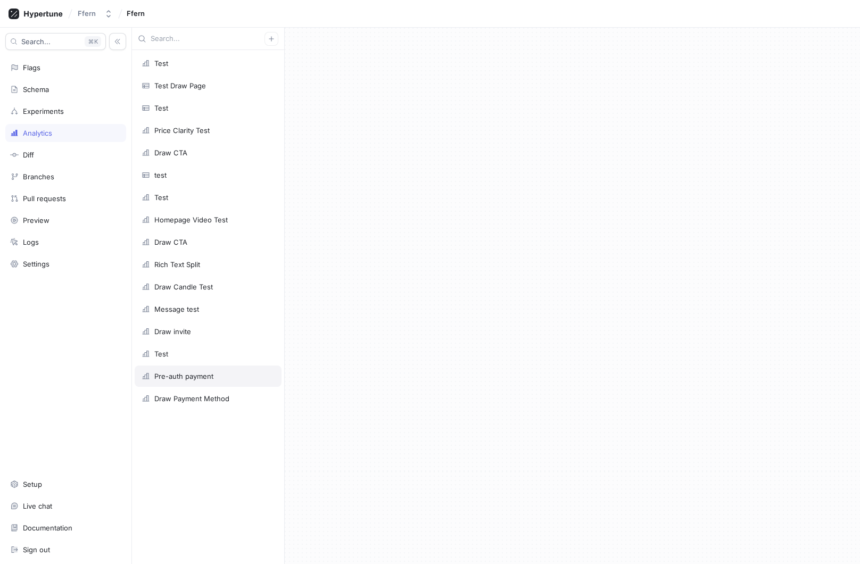
click at [232, 380] on div "Pre-auth payment" at bounding box center [208, 376] width 133 height 9
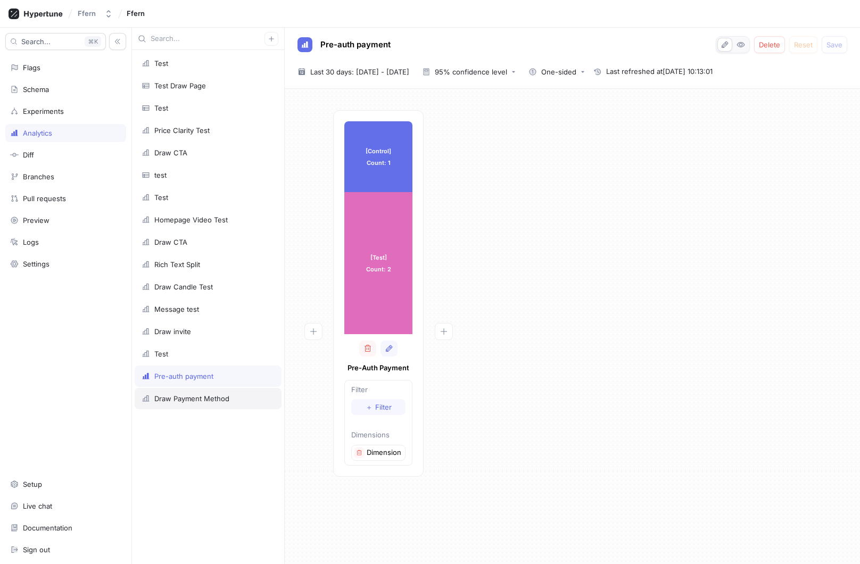
click at [206, 398] on div "Draw Payment Method" at bounding box center [191, 399] width 75 height 9
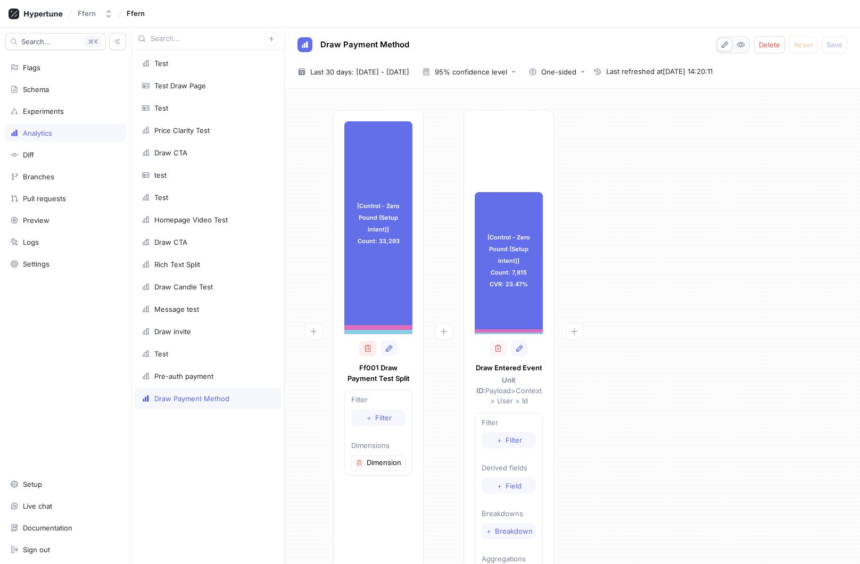
click at [371, 354] on button "button" at bounding box center [367, 349] width 17 height 16
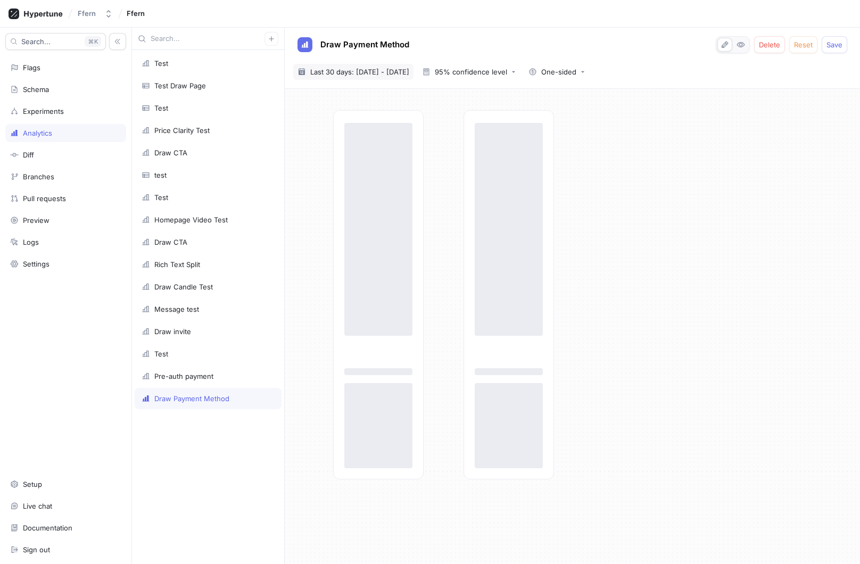
click at [409, 75] on span "Last 30 days: 15 Sep 2025 - 14 Oct 2025" at bounding box center [359, 72] width 99 height 11
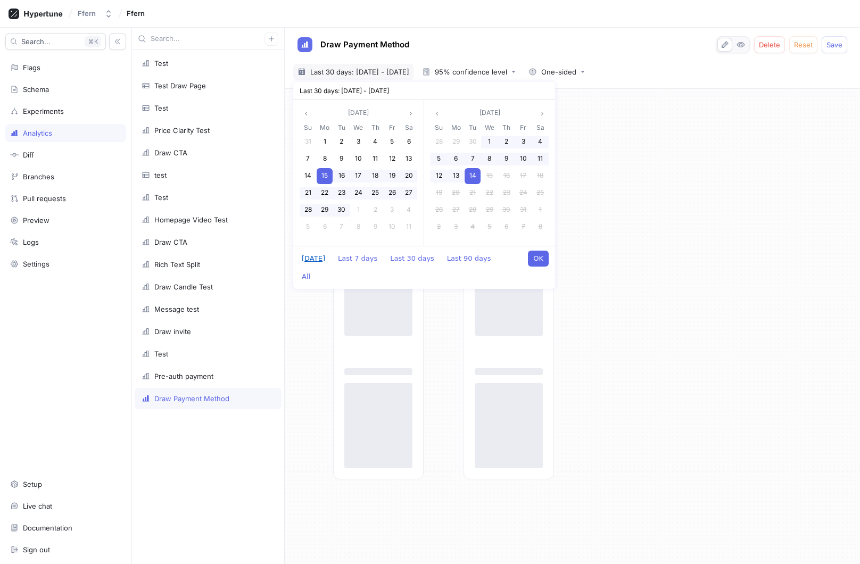
click at [316, 261] on button "Today" at bounding box center [314, 259] width 34 height 16
type textarea "x"
type input "[DATE] ~ [DATE]"
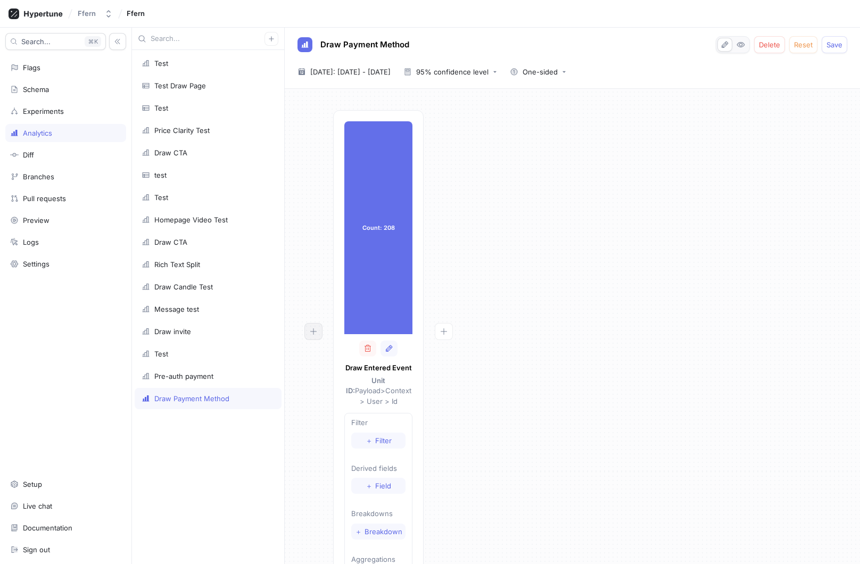
click at [315, 332] on icon "button" at bounding box center [313, 331] width 9 height 9
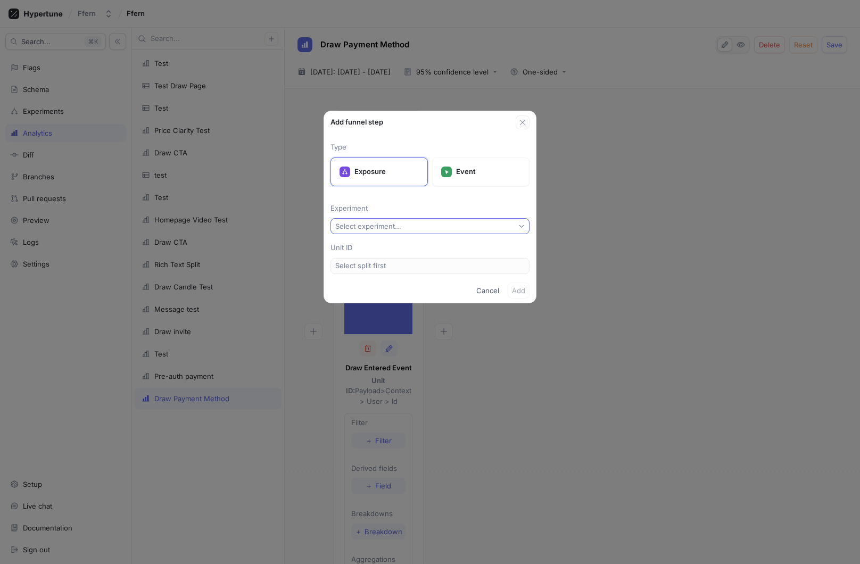
click at [406, 226] on button "Select experiment..." at bounding box center [430, 226] width 199 height 16
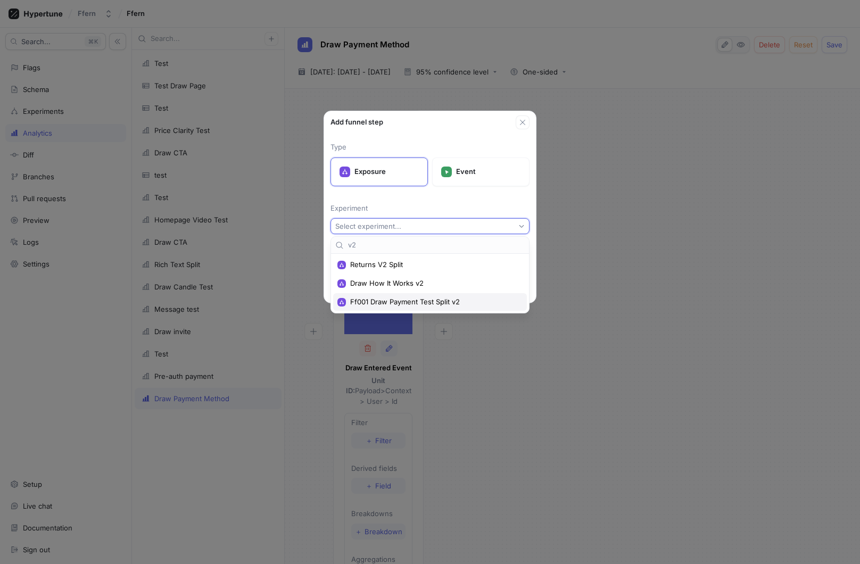
type input "v2"
click at [429, 302] on span "Ff001 Draw Payment Test Split v2" at bounding box center [433, 302] width 167 height 9
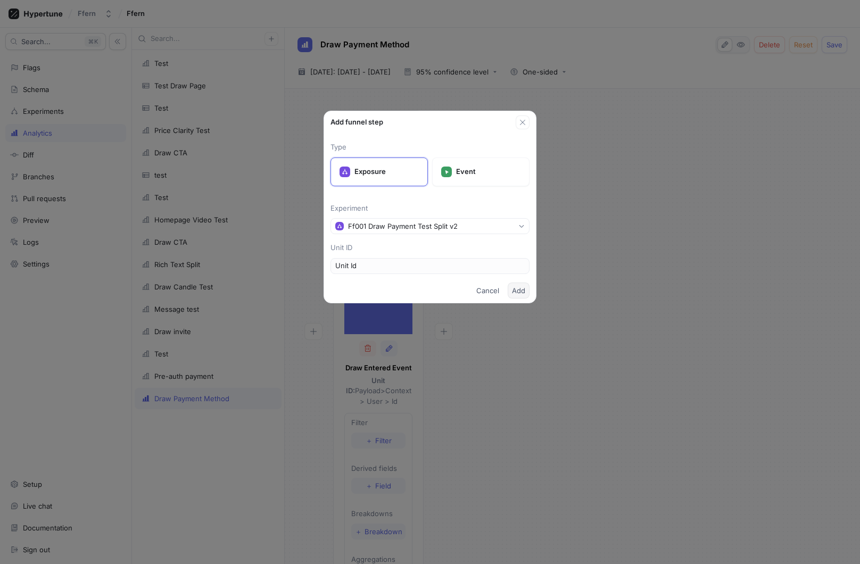
click at [521, 292] on span "Add" at bounding box center [518, 291] width 13 height 6
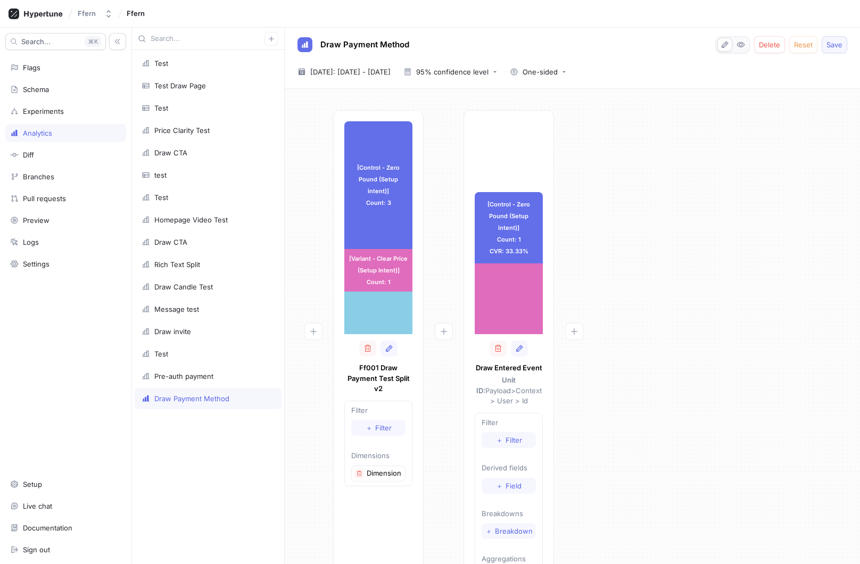
click at [840, 47] on span "Save" at bounding box center [835, 45] width 16 height 6
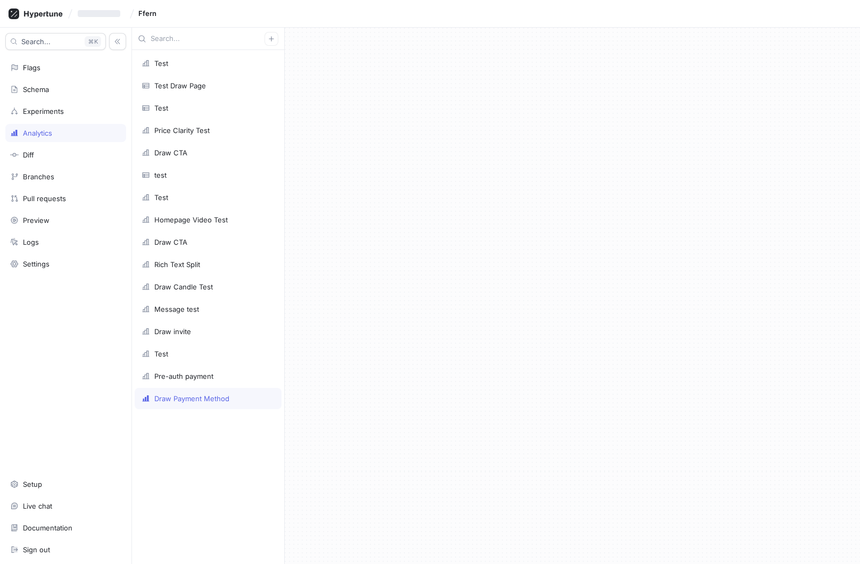
type textarea "x"
